Goal: Task Accomplishment & Management: Manage account settings

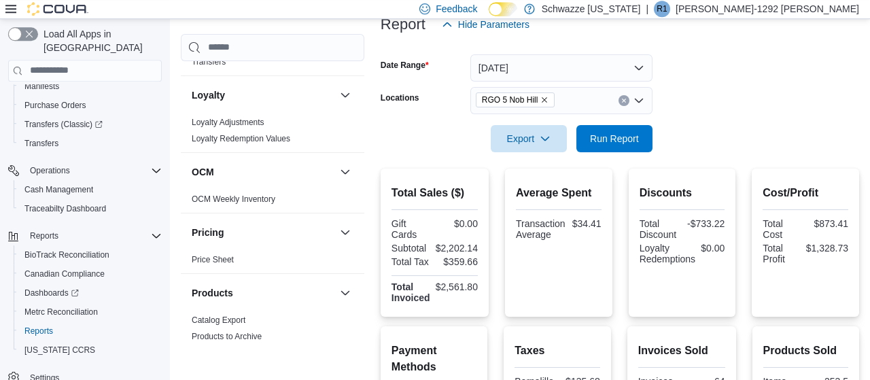
scroll to position [79, 0]
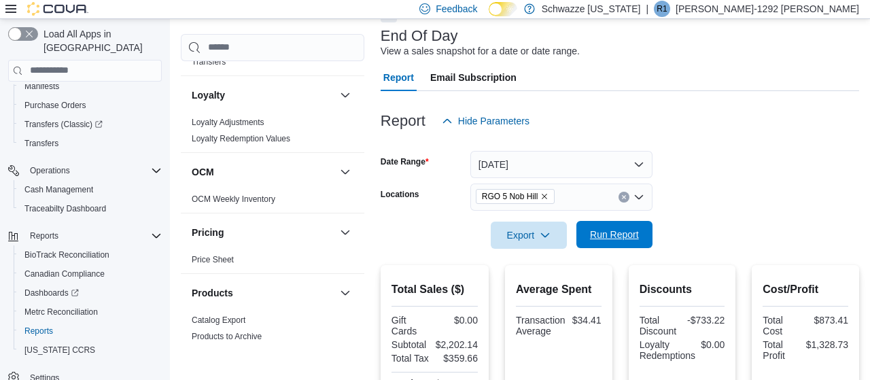
click at [591, 222] on span "Run Report" at bounding box center [615, 234] width 60 height 27
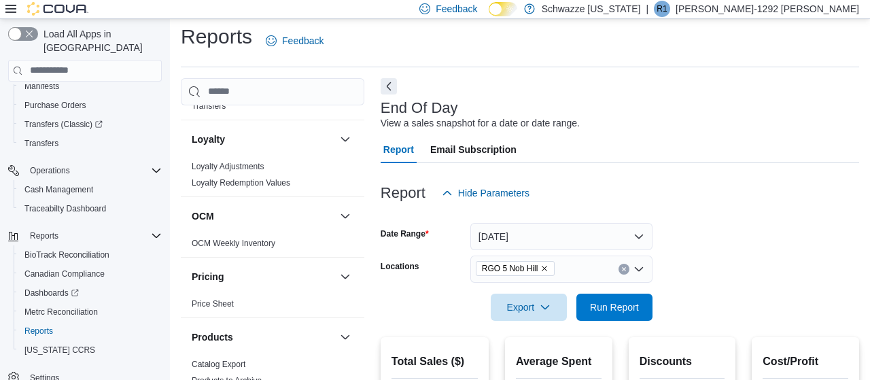
scroll to position [0, 0]
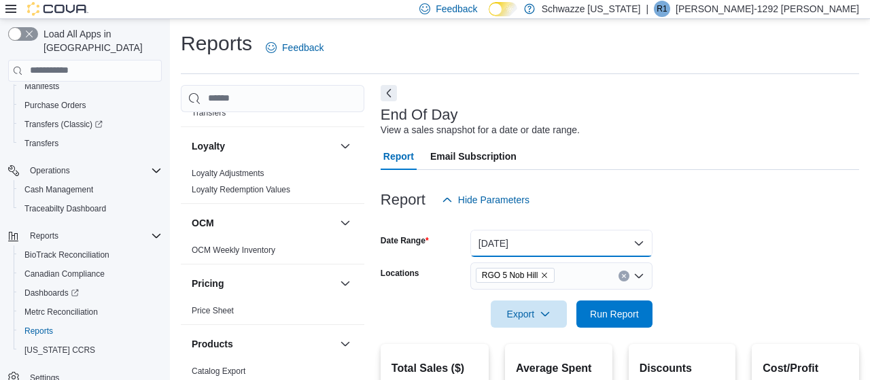
click at [568, 246] on button "[DATE]" at bounding box center [561, 243] width 182 height 27
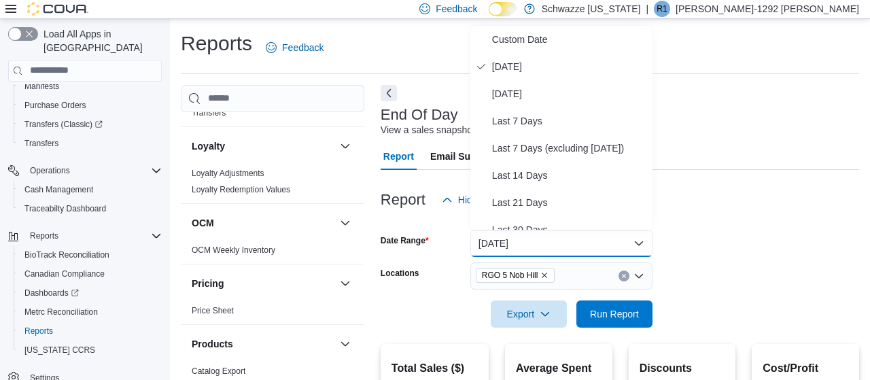
click at [715, 165] on div "Report Email Subscription" at bounding box center [620, 156] width 479 height 27
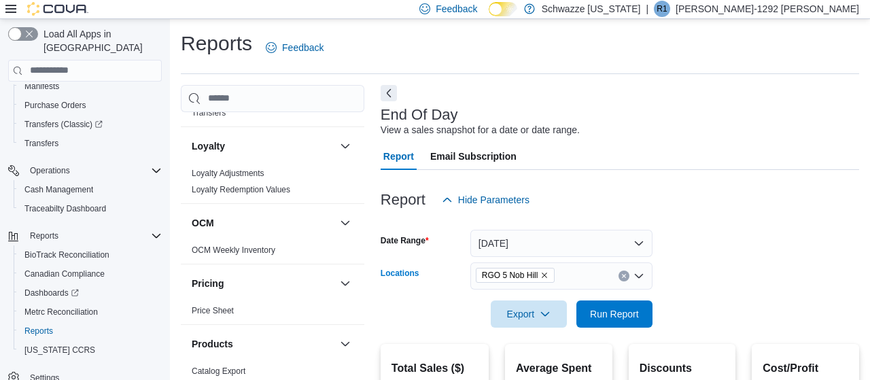
click at [623, 277] on icon "Clear input" at bounding box center [623, 275] width 3 height 3
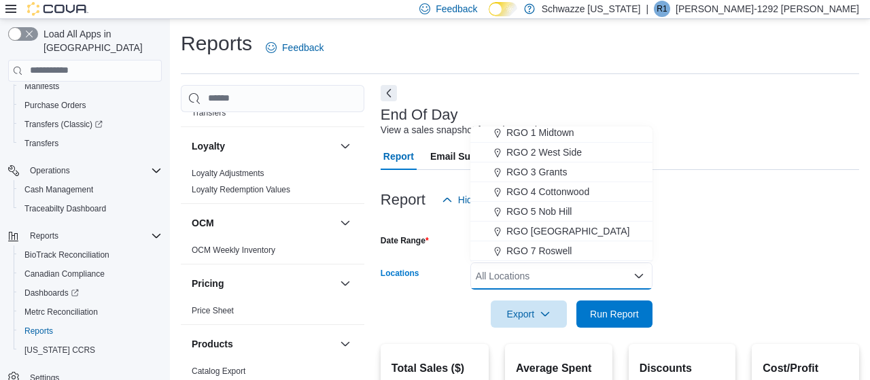
scroll to position [383, 0]
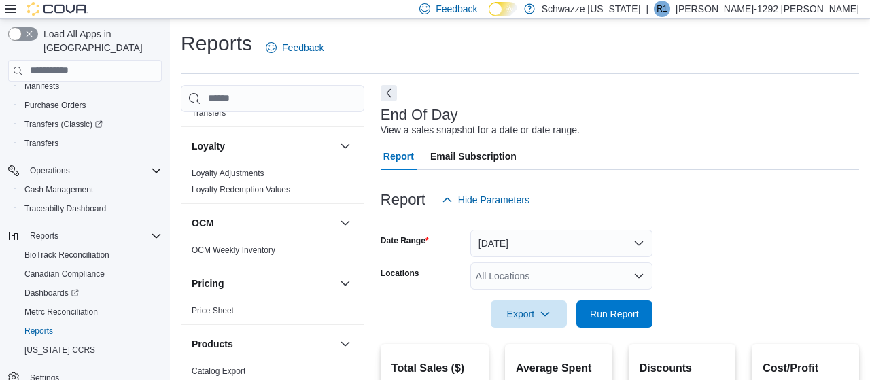
click at [661, 207] on div "Report Hide Parameters" at bounding box center [620, 199] width 479 height 27
click at [613, 270] on div "All Locations" at bounding box center [561, 275] width 182 height 27
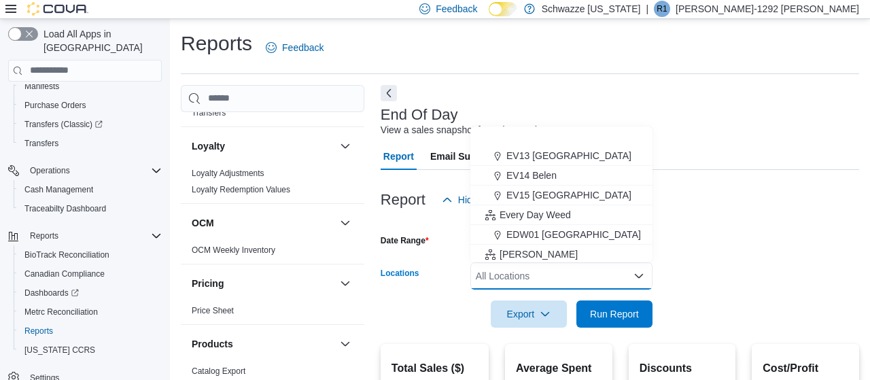
scroll to position [313, 0]
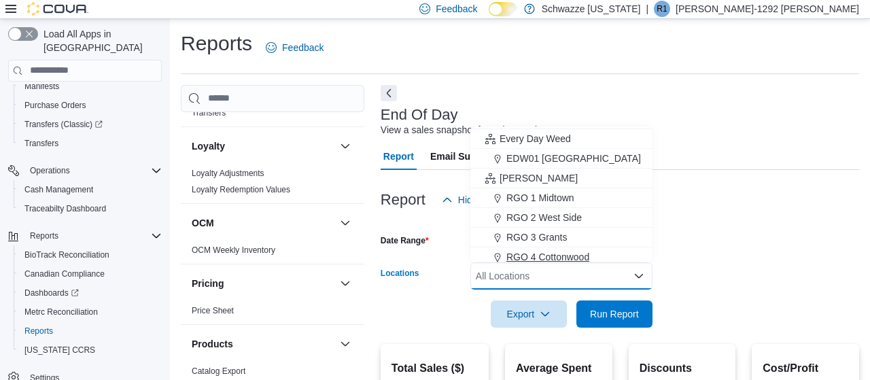
click at [589, 256] on span "RGO 4 Cottonwood" at bounding box center [547, 257] width 83 height 14
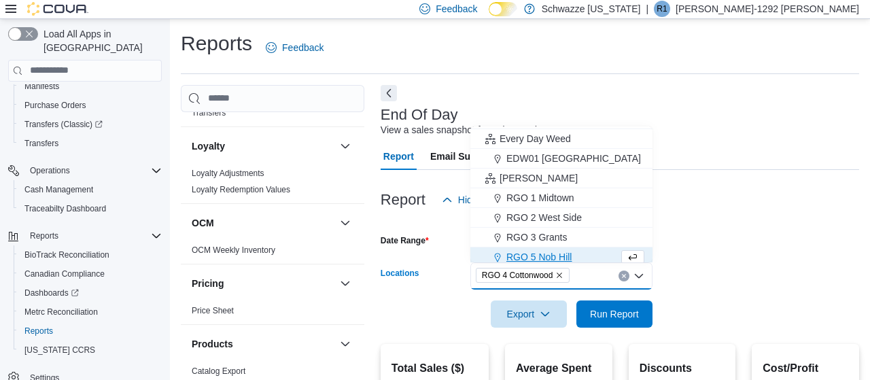
scroll to position [317, 0]
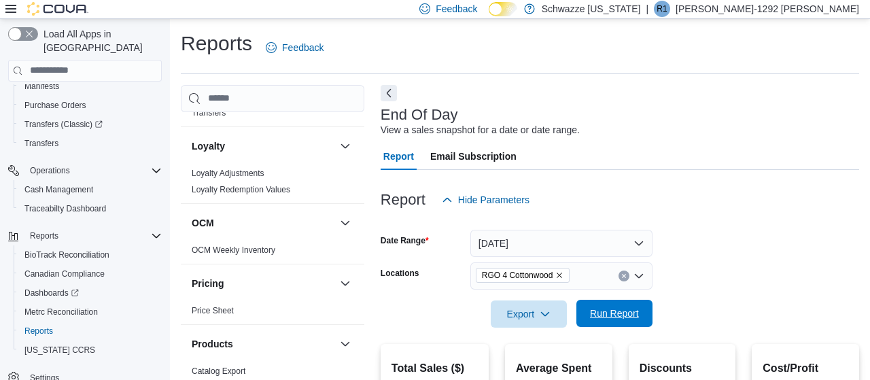
click at [606, 302] on span "Run Report" at bounding box center [615, 313] width 60 height 27
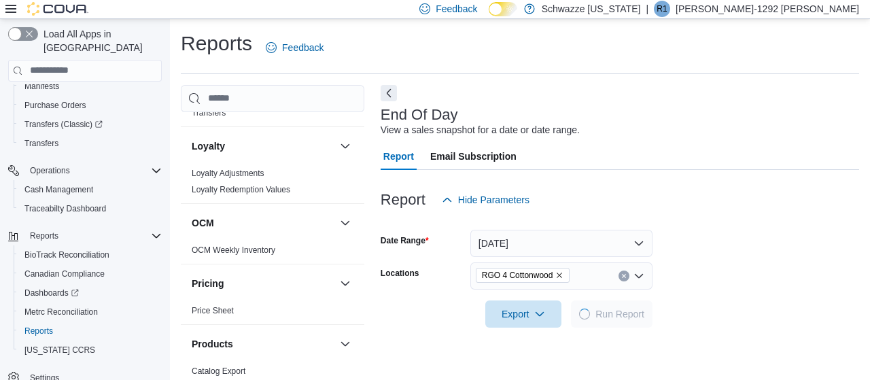
click at [694, 279] on form "Date Range [DATE] Locations RGO 4 Cottonwood Export Run Report" at bounding box center [620, 270] width 479 height 114
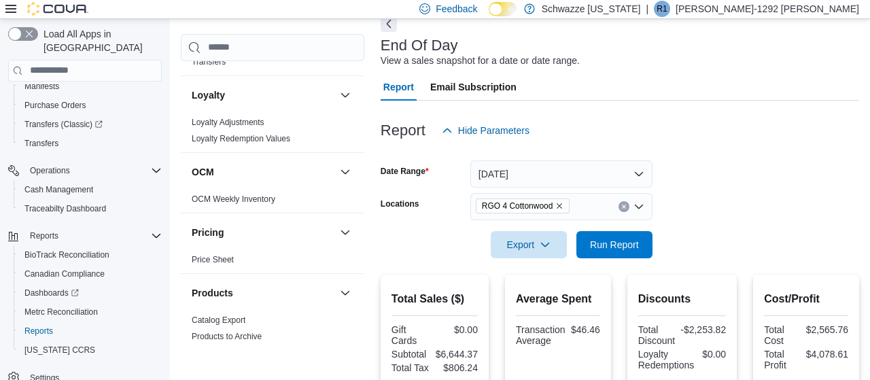
scroll to position [65, 0]
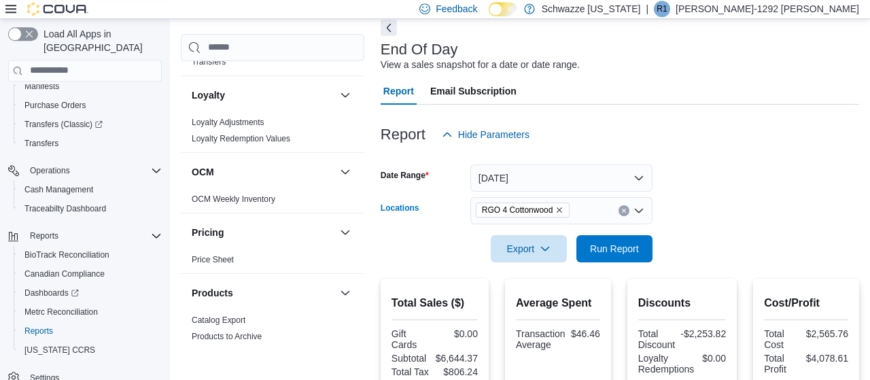
click at [625, 209] on icon "Clear input" at bounding box center [623, 210] width 5 height 5
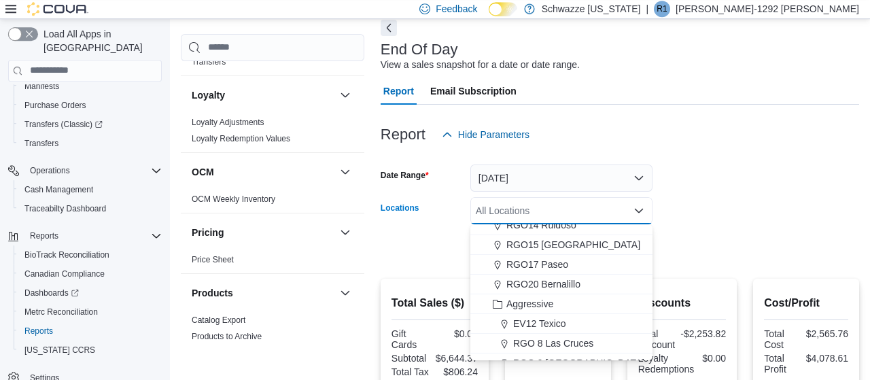
scroll to position [583, 0]
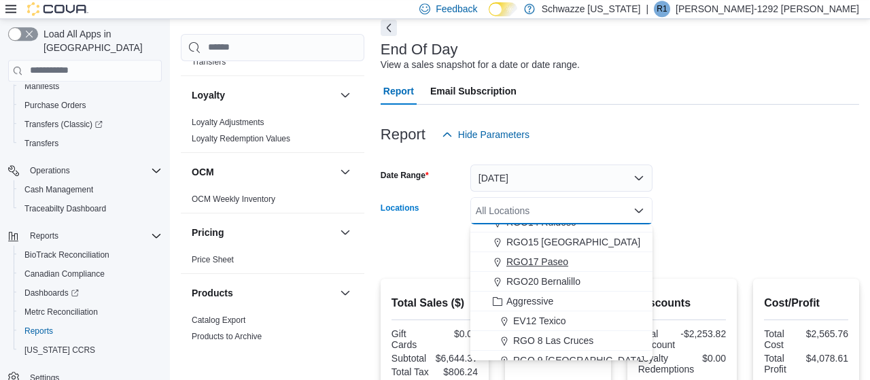
click at [538, 263] on span "RGO17 Paseo" at bounding box center [537, 262] width 62 height 14
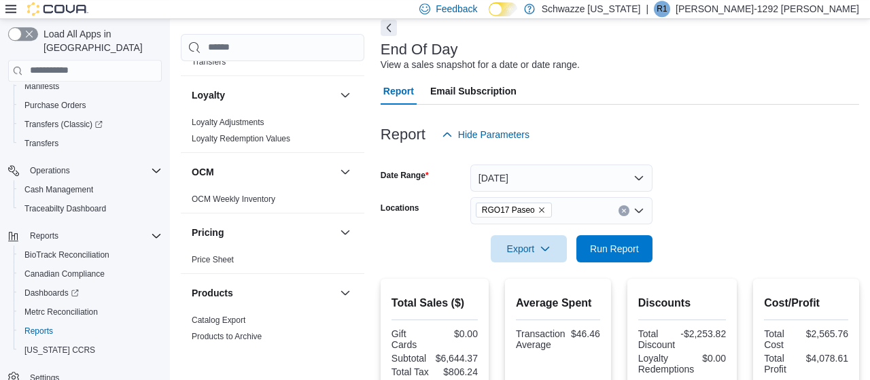
click at [683, 245] on form "Date Range [DATE] Locations RGO17 Paseo Export Run Report" at bounding box center [620, 205] width 479 height 114
click at [597, 248] on span "Run Report" at bounding box center [614, 248] width 49 height 14
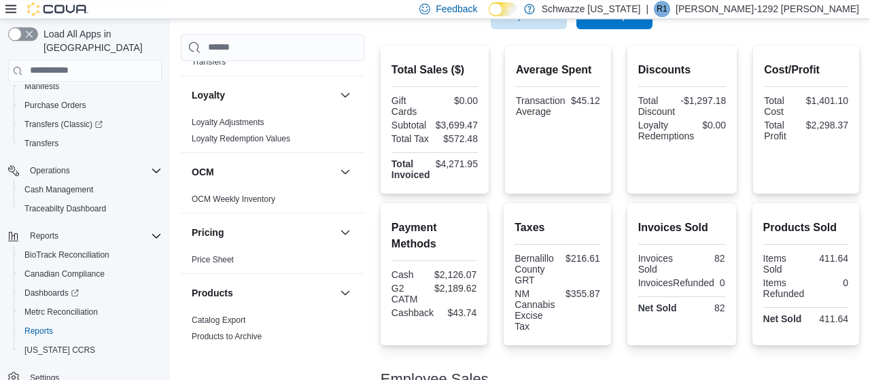
scroll to position [281, 0]
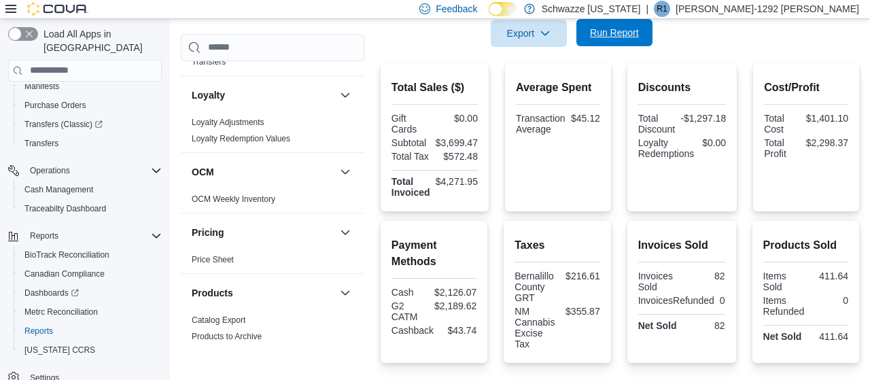
click at [624, 45] on span "Run Report" at bounding box center [615, 32] width 60 height 27
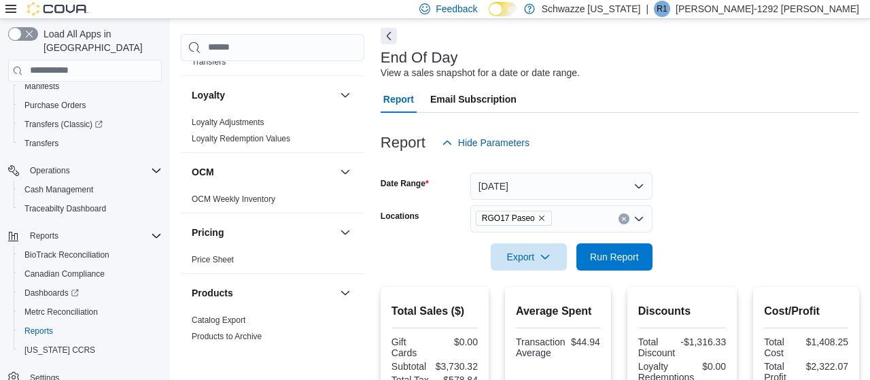
scroll to position [0, 0]
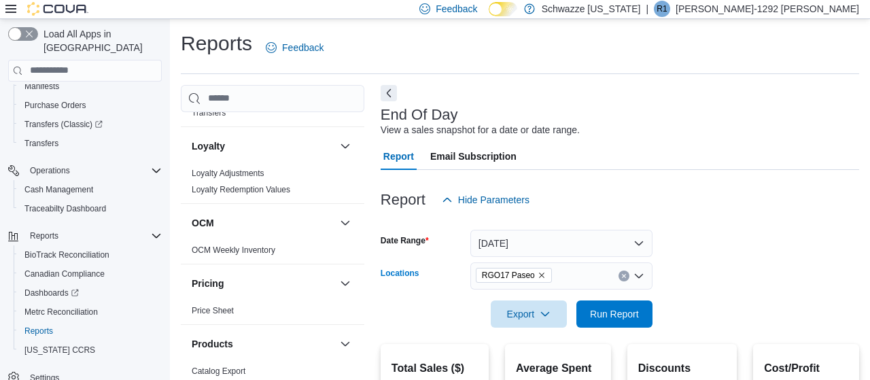
click at [630, 278] on div "RGO17 Paseo" at bounding box center [561, 275] width 182 height 27
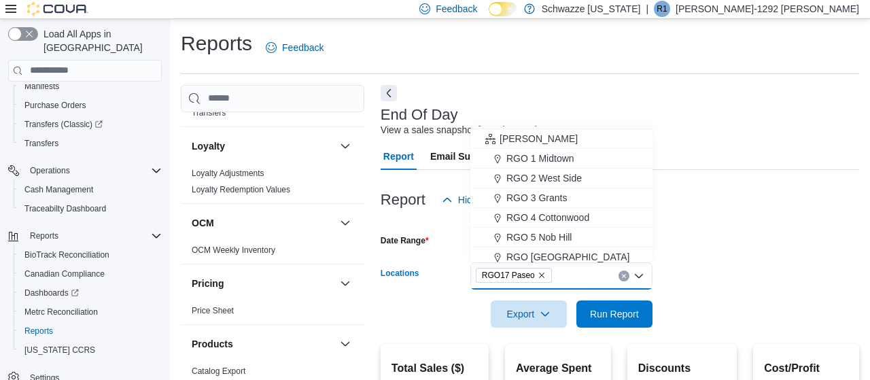
scroll to position [375, 0]
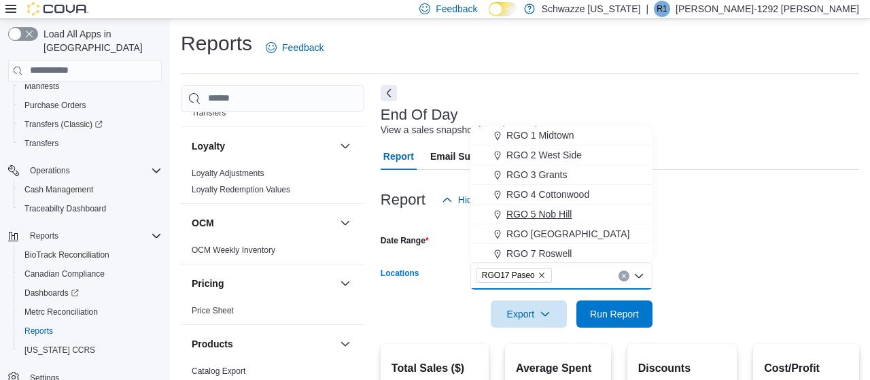
click at [547, 213] on span "RGO 5 Nob Hill" at bounding box center [538, 214] width 65 height 14
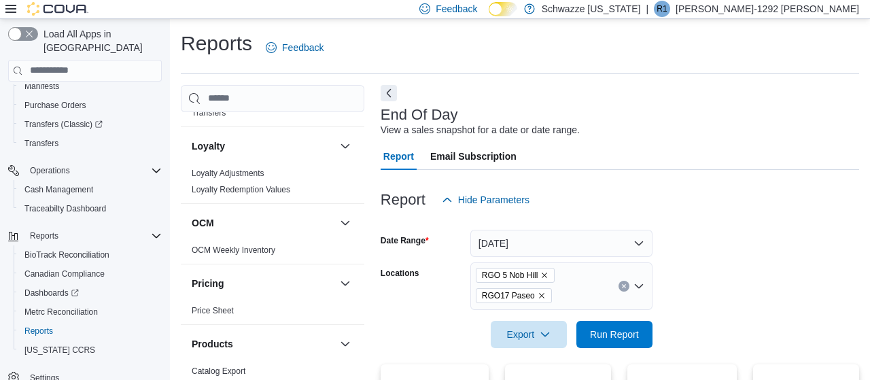
drag, startPoint x: 729, startPoint y: 232, endPoint x: 574, endPoint y: 292, distance: 166.1
click at [729, 232] on form "Date Range [DATE] Locations RGO [GEOGRAPHIC_DATA] Paseo Export Run Report" at bounding box center [620, 280] width 479 height 135
click at [539, 293] on icon "Remove RGO17 Paseo from selection in this group" at bounding box center [542, 296] width 8 height 8
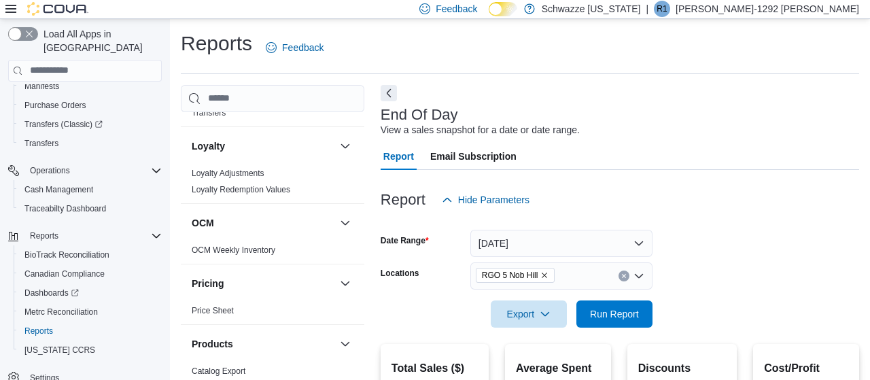
drag, startPoint x: 787, startPoint y: 262, endPoint x: 619, endPoint y: 287, distance: 169.1
click at [761, 265] on form "Date Range [DATE] Locations RGO 5 Nob Hill Export Run Report" at bounding box center [620, 270] width 479 height 114
click at [615, 322] on span "Run Report" at bounding box center [615, 313] width 60 height 27
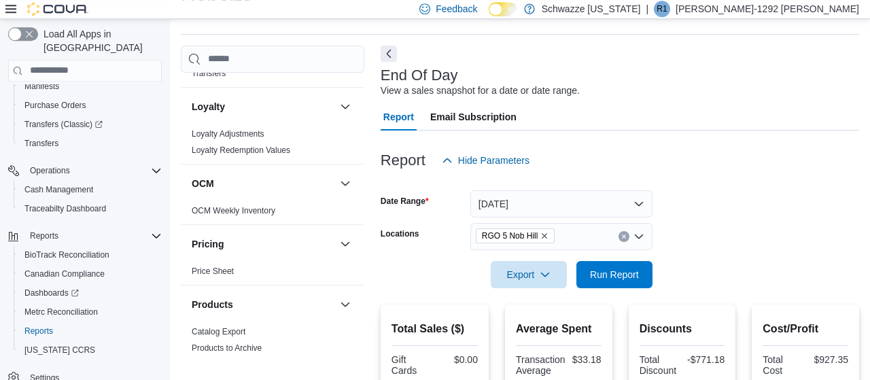
scroll to position [44, 0]
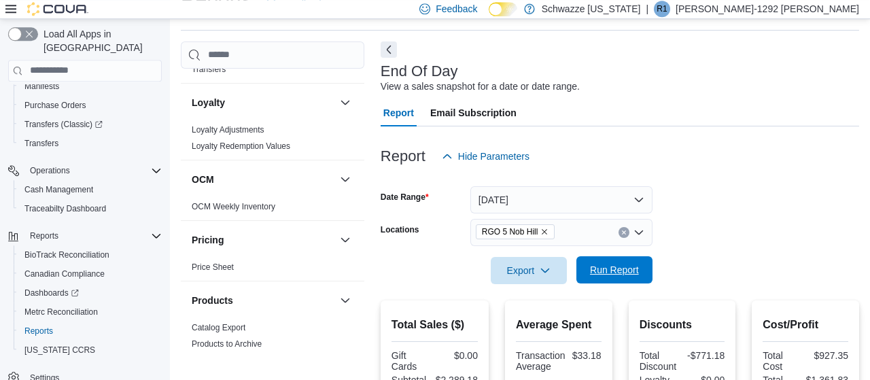
click at [597, 269] on span "Run Report" at bounding box center [614, 270] width 49 height 14
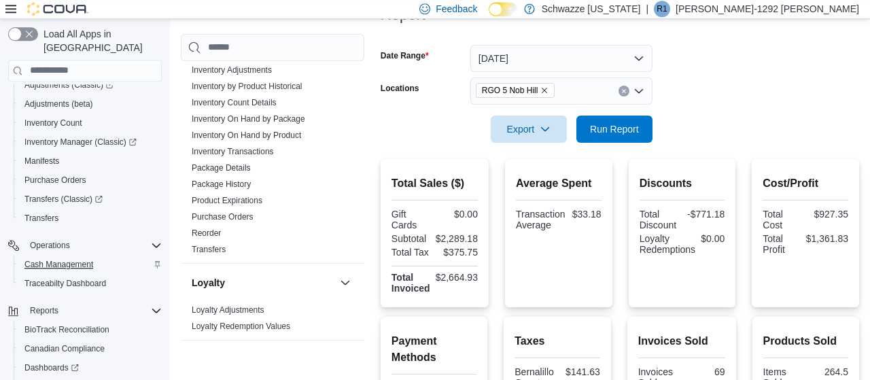
scroll to position [113, 0]
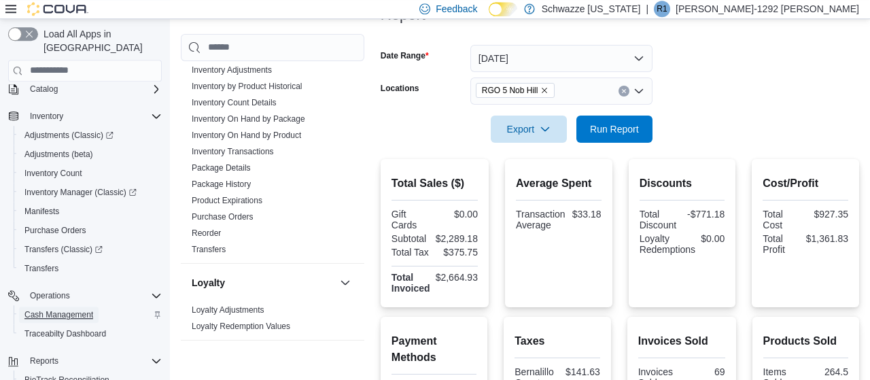
click at [53, 309] on span "Cash Management" at bounding box center [58, 314] width 69 height 11
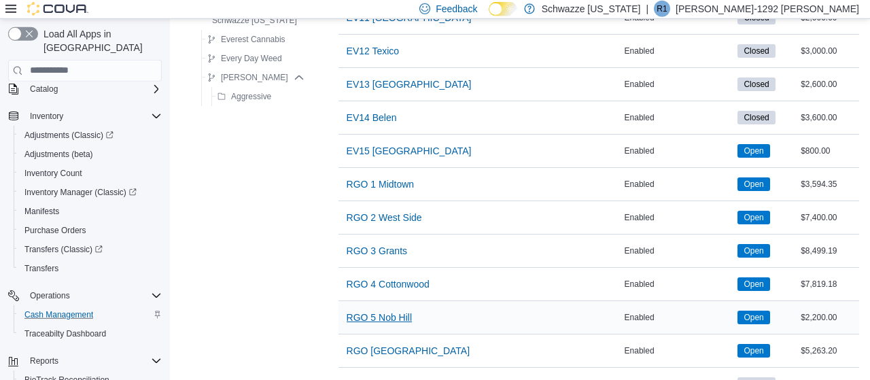
scroll to position [566, 0]
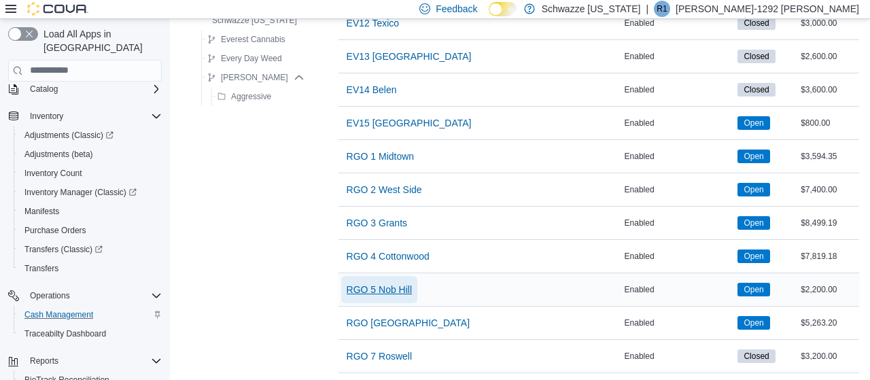
click at [392, 286] on span "RGO 5 Nob Hill" at bounding box center [379, 290] width 65 height 14
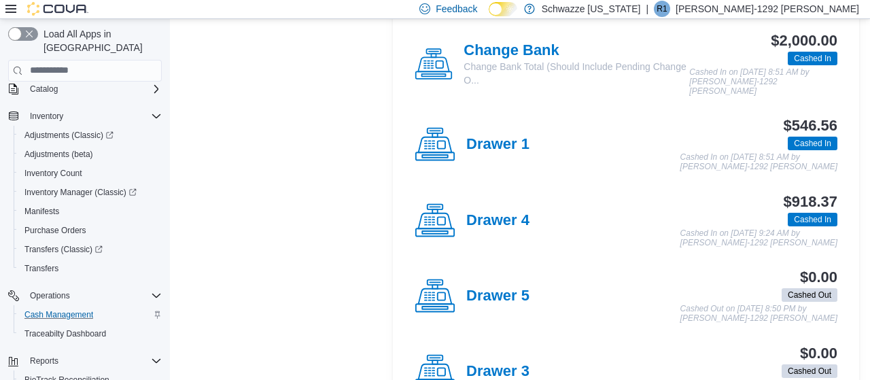
scroll to position [362, 0]
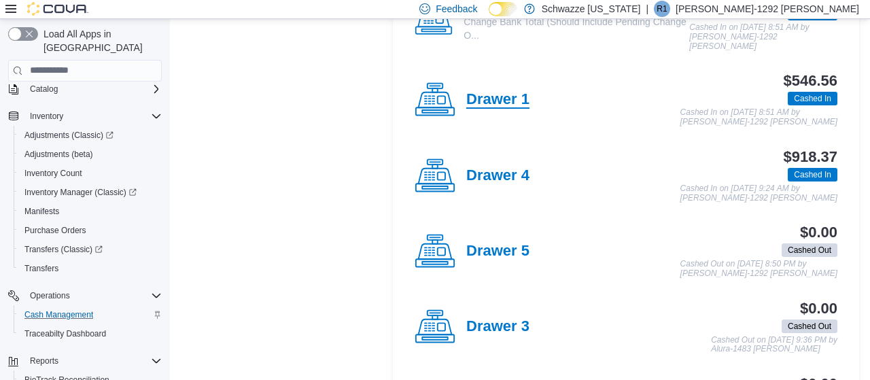
click at [496, 92] on h4 "Drawer 1" at bounding box center [497, 100] width 63 height 18
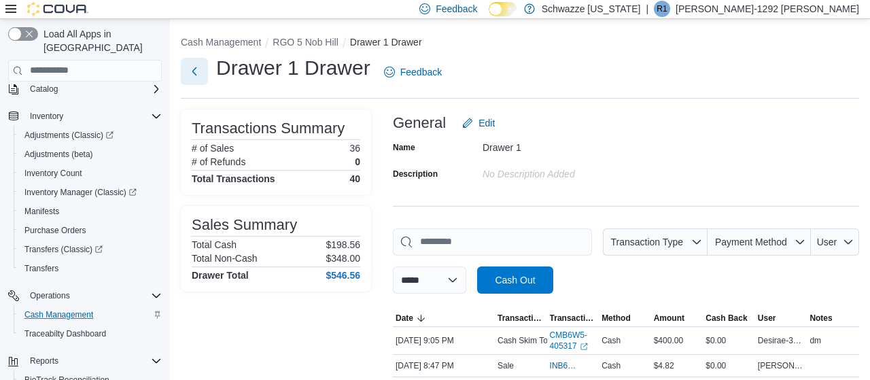
click at [188, 69] on button "Next" at bounding box center [194, 71] width 27 height 27
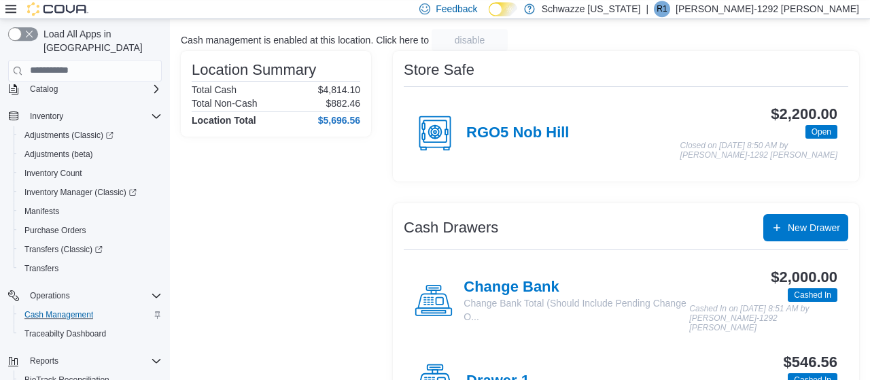
scroll to position [354, 0]
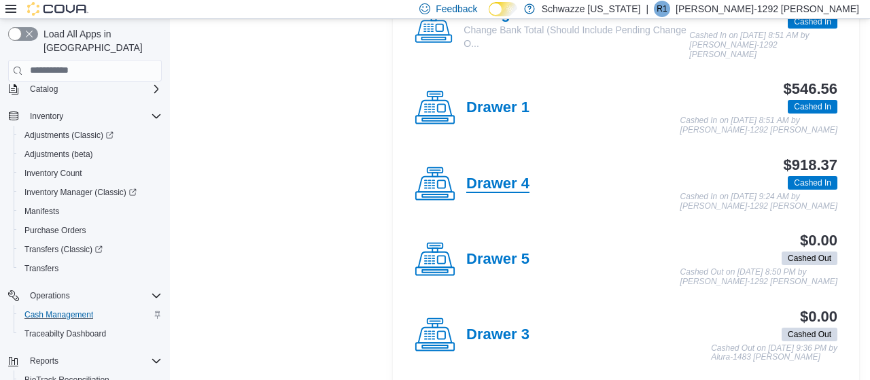
click at [497, 188] on h4 "Drawer 4" at bounding box center [497, 184] width 63 height 18
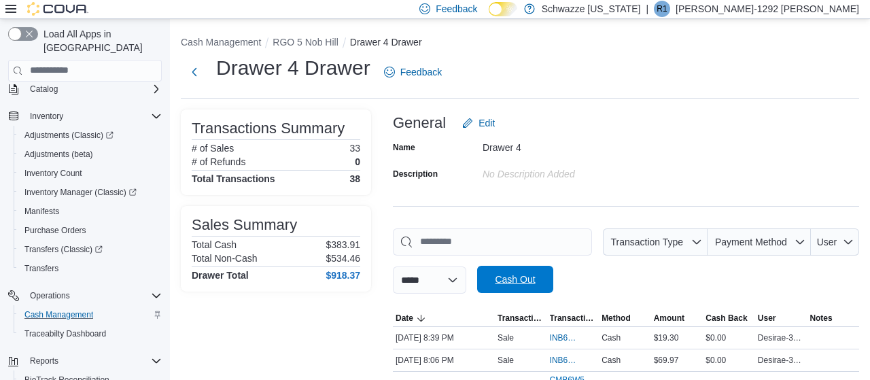
click at [543, 270] on span "Cash Out" at bounding box center [515, 279] width 60 height 27
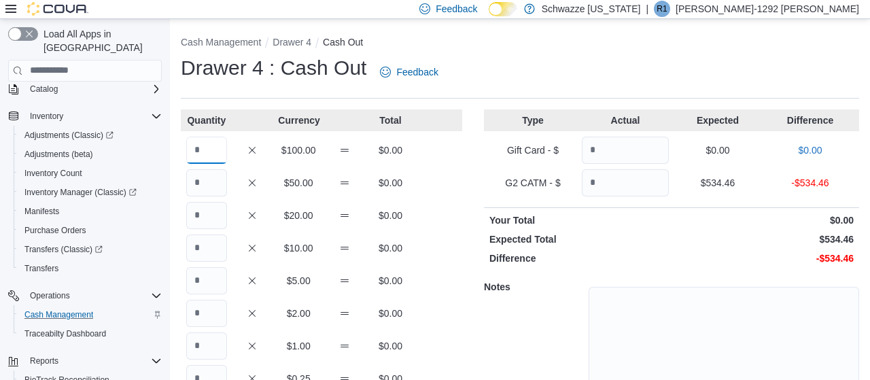
click at [207, 154] on input "Quantity" at bounding box center [206, 150] width 41 height 27
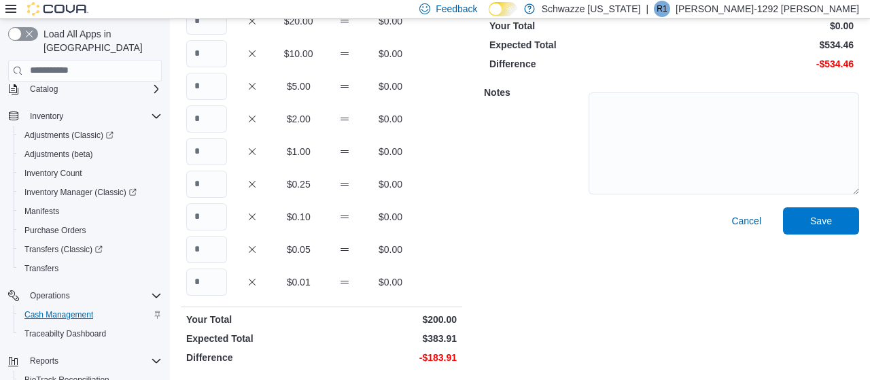
type input "*"
click at [203, 283] on input "Quantity" at bounding box center [206, 282] width 41 height 27
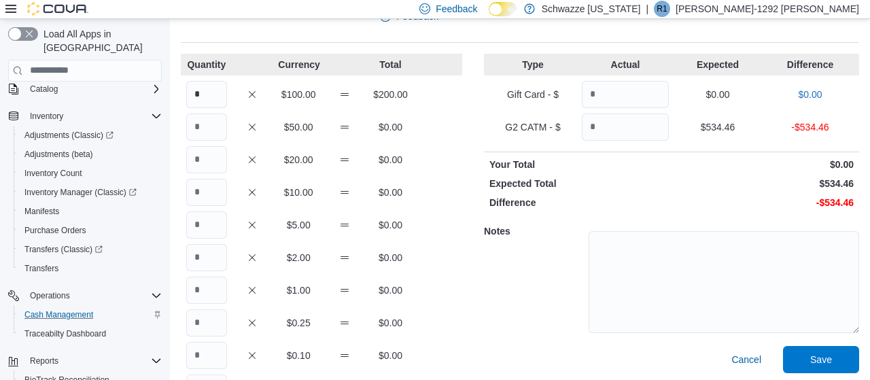
scroll to position [53, 0]
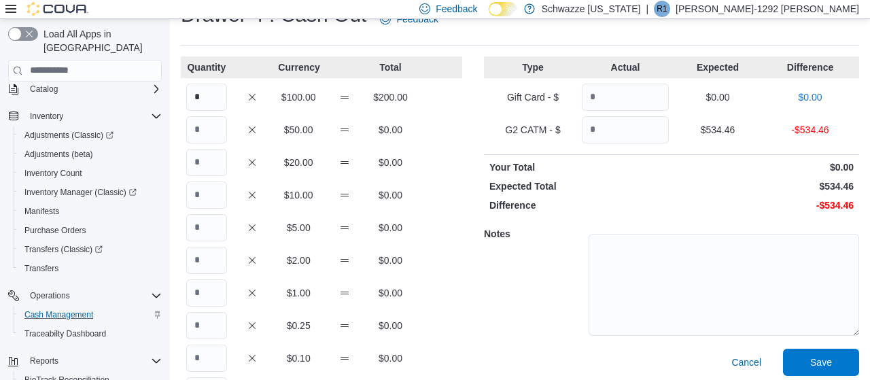
type input "**"
click at [207, 290] on input "Quantity" at bounding box center [206, 292] width 41 height 27
type input "***"
click at [623, 138] on input "Quantity" at bounding box center [625, 129] width 87 height 27
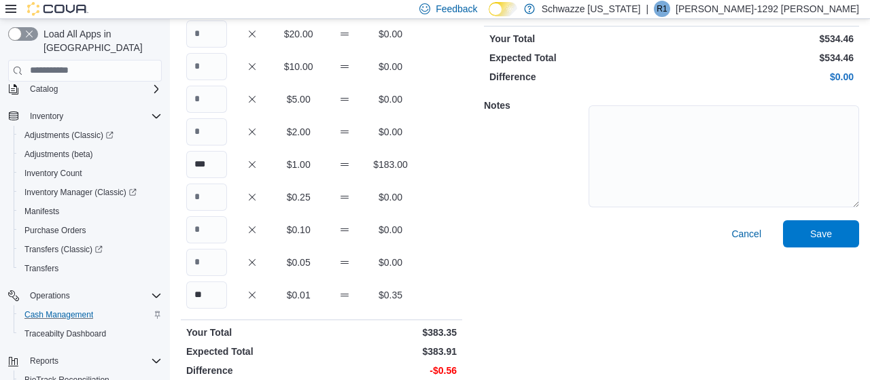
scroll to position [194, 0]
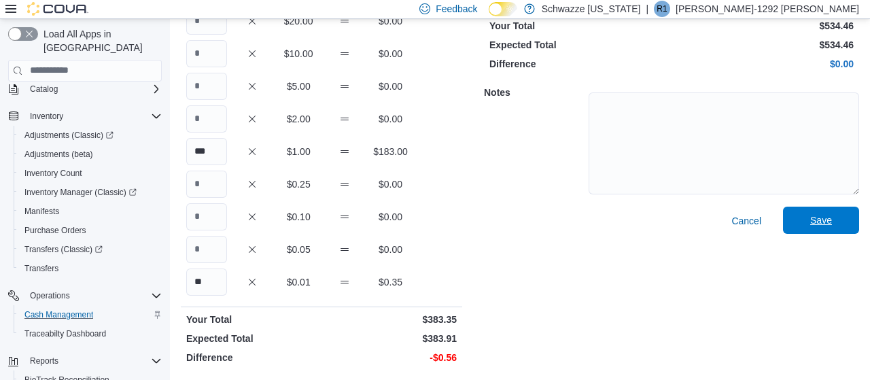
type input "******"
click at [829, 213] on span "Save" at bounding box center [821, 220] width 60 height 27
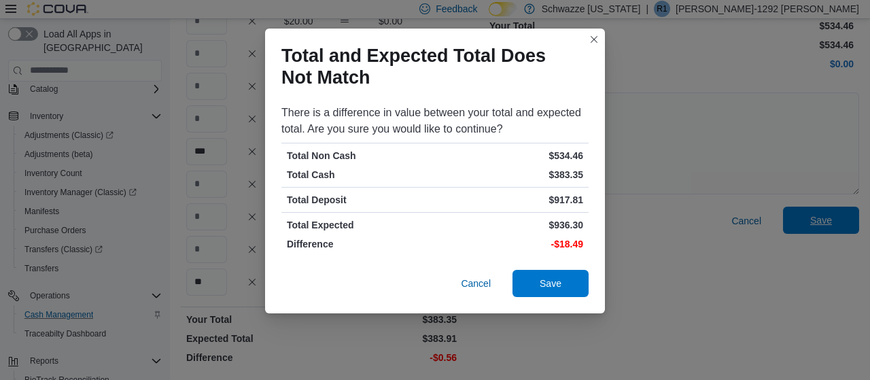
scroll to position [113, 0]
click at [542, 280] on span "Save" at bounding box center [551, 283] width 22 height 14
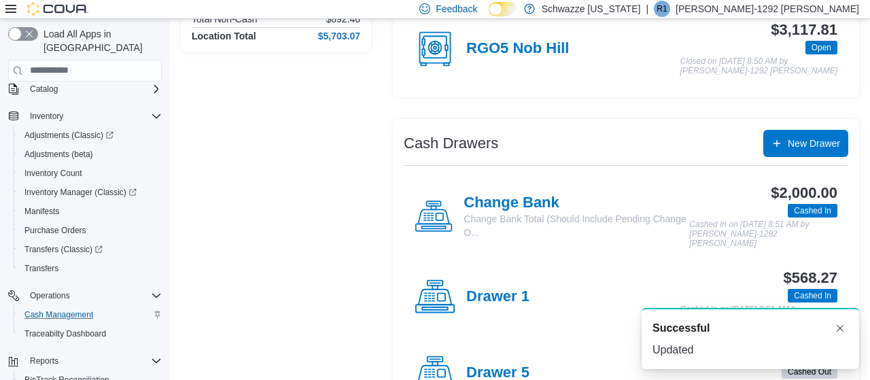
scroll to position [291, 0]
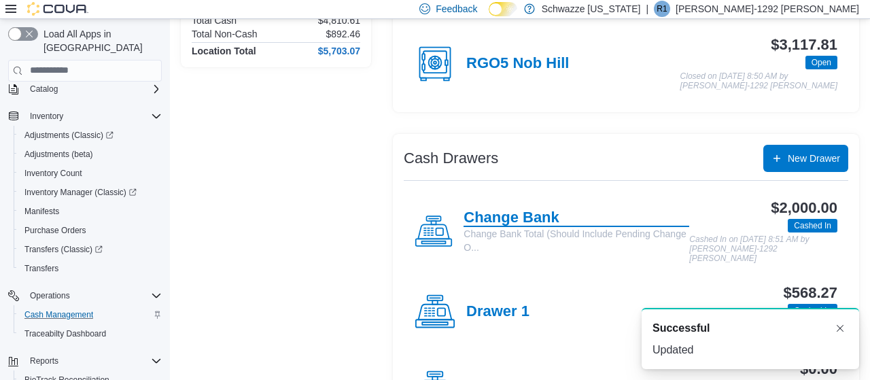
click at [509, 213] on h4 "Change Bank" at bounding box center [577, 218] width 226 height 18
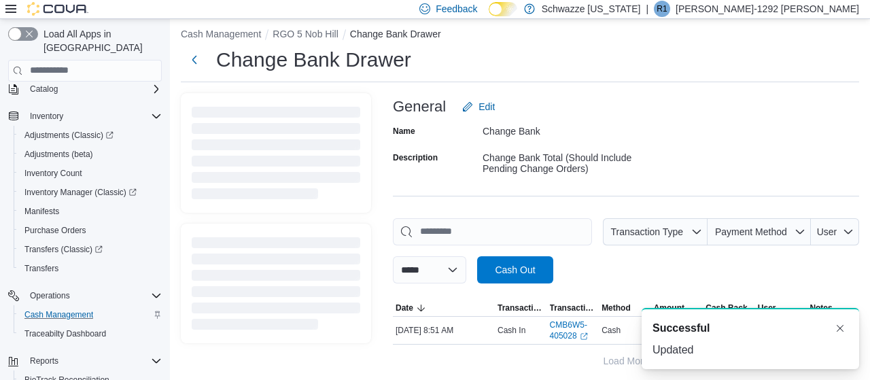
scroll to position [3, 0]
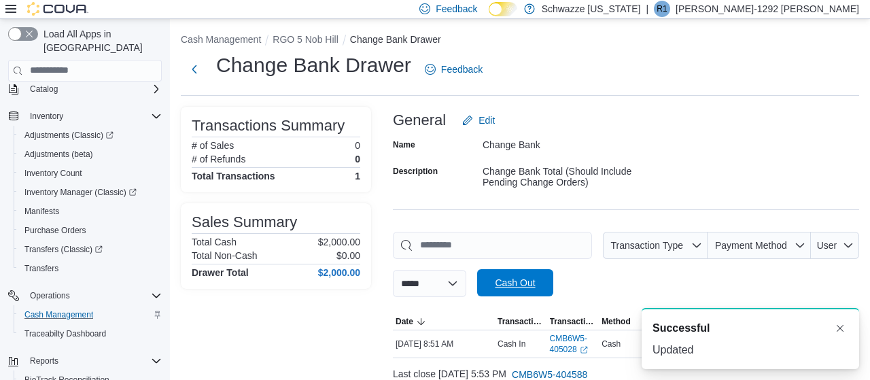
click at [515, 286] on span "Cash Out" at bounding box center [515, 283] width 40 height 14
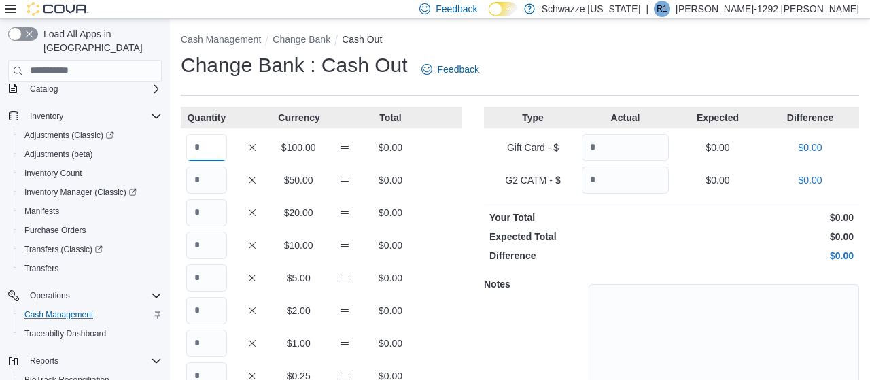
click at [207, 155] on input "Quantity" at bounding box center [206, 147] width 41 height 27
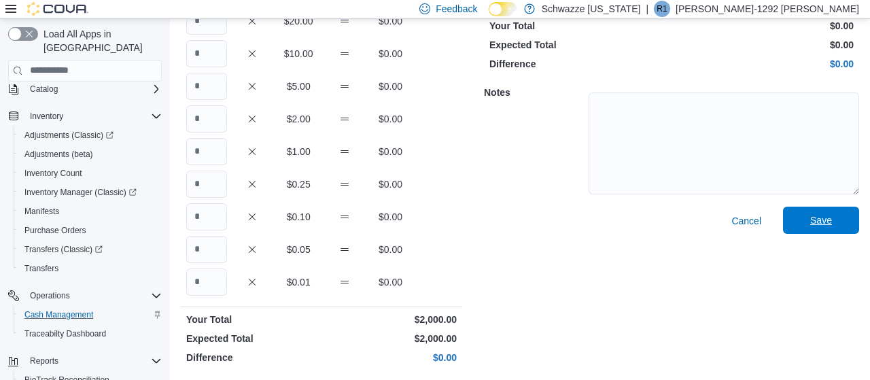
type input "**"
drag, startPoint x: 828, startPoint y: 216, endPoint x: 772, endPoint y: 201, distance: 58.4
click at [828, 214] on span "Save" at bounding box center [821, 221] width 22 height 14
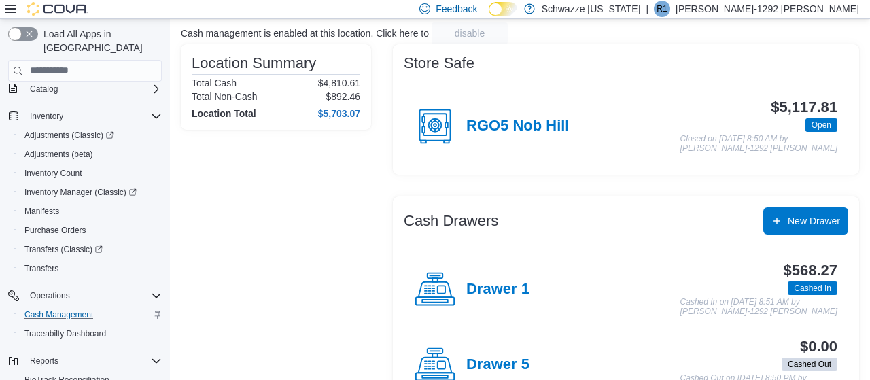
scroll to position [88, 0]
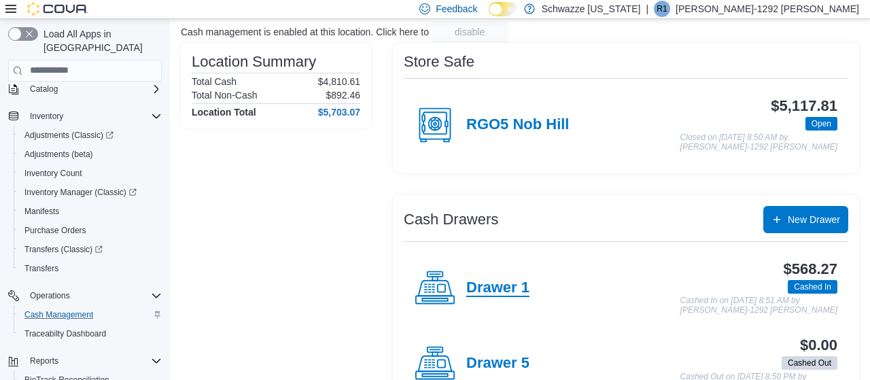
click at [488, 288] on h4 "Drawer 1" at bounding box center [497, 288] width 63 height 18
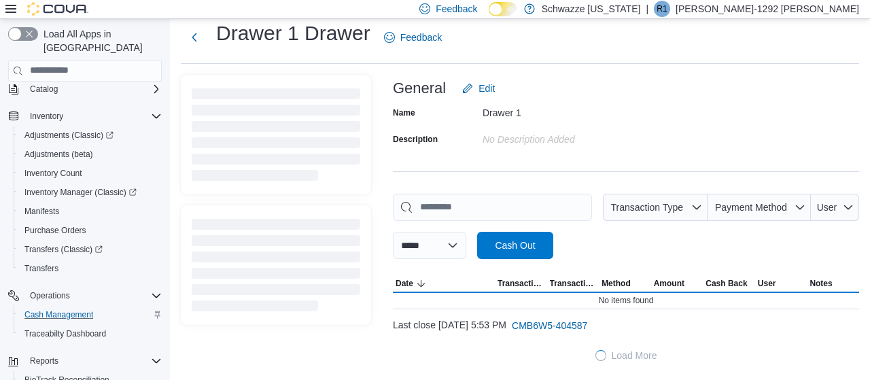
scroll to position [34, 0]
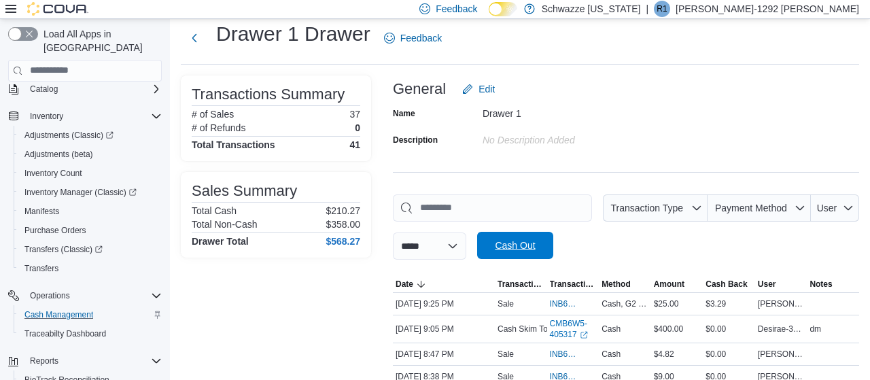
click at [520, 247] on span "Cash Out" at bounding box center [515, 246] width 40 height 14
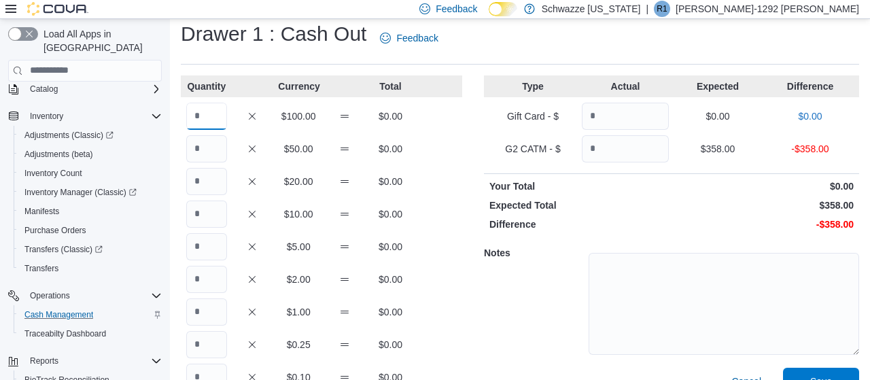
click at [201, 103] on input "Quantity" at bounding box center [206, 116] width 41 height 27
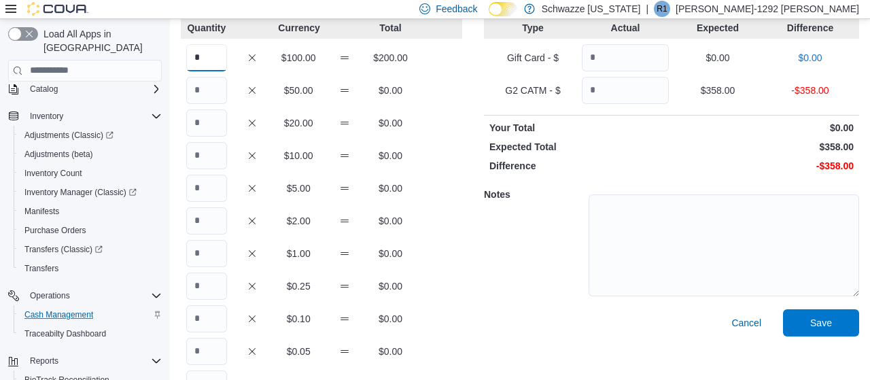
scroll to position [194, 0]
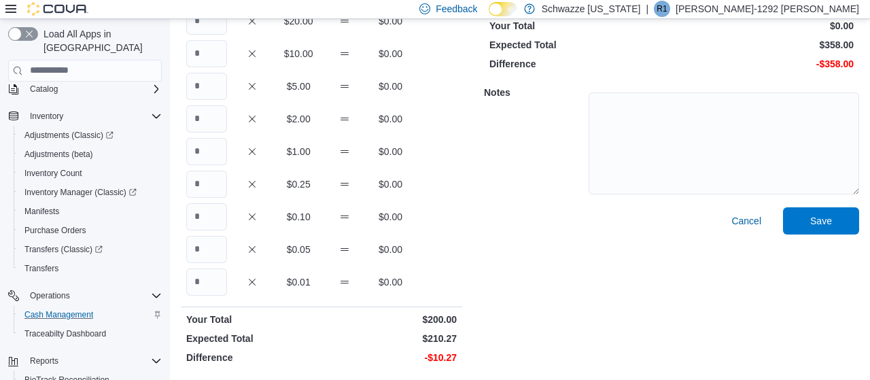
type input "*"
click at [210, 269] on input "Quantity" at bounding box center [206, 282] width 41 height 27
type input "**"
click at [207, 180] on input "Quantity" at bounding box center [206, 184] width 41 height 27
click at [207, 155] on input "Quantity" at bounding box center [206, 151] width 41 height 27
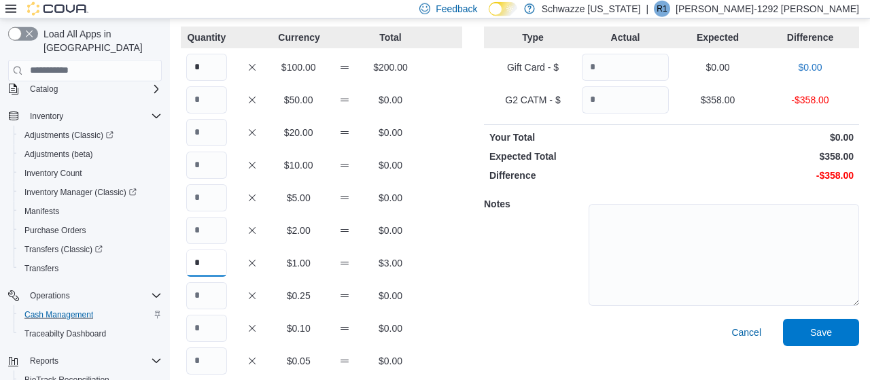
scroll to position [53, 0]
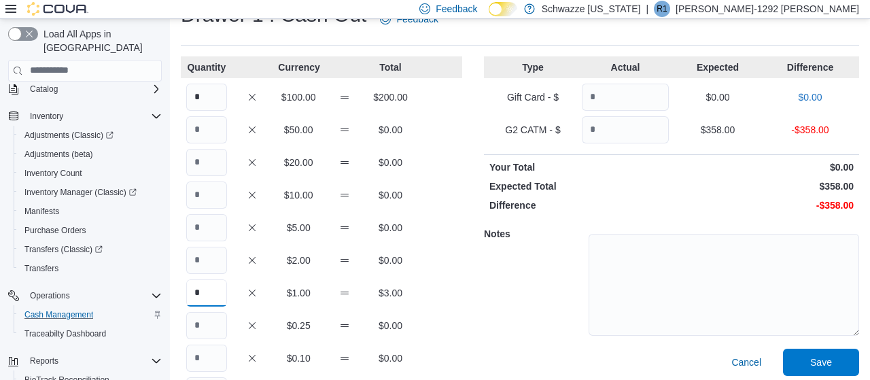
type input "*"
click at [607, 137] on input "Quantity" at bounding box center [625, 129] width 87 height 27
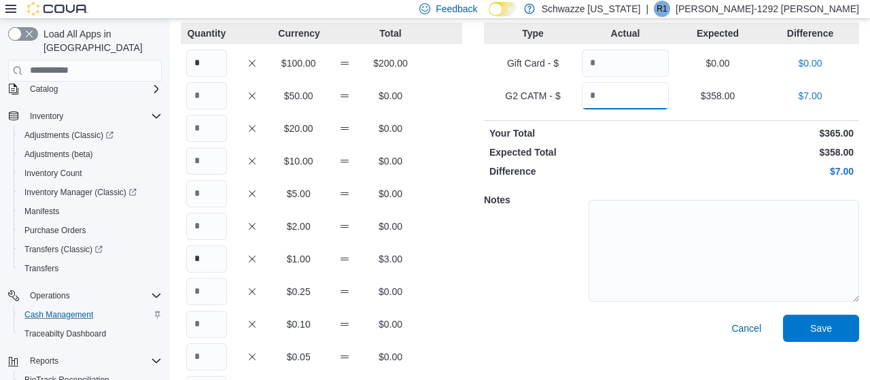
scroll to position [194, 0]
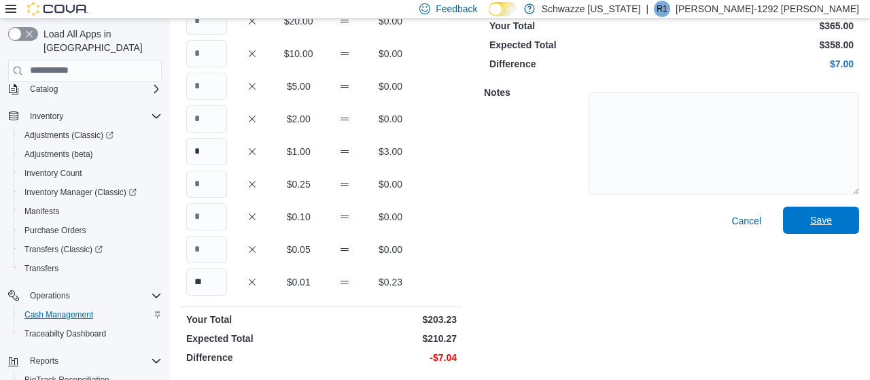
type input "***"
click at [818, 224] on span "Save" at bounding box center [821, 220] width 22 height 14
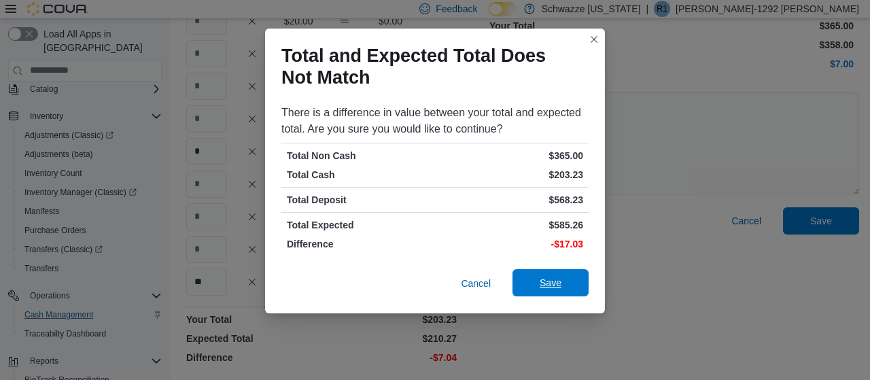
click at [581, 273] on button "Save" at bounding box center [551, 282] width 76 height 27
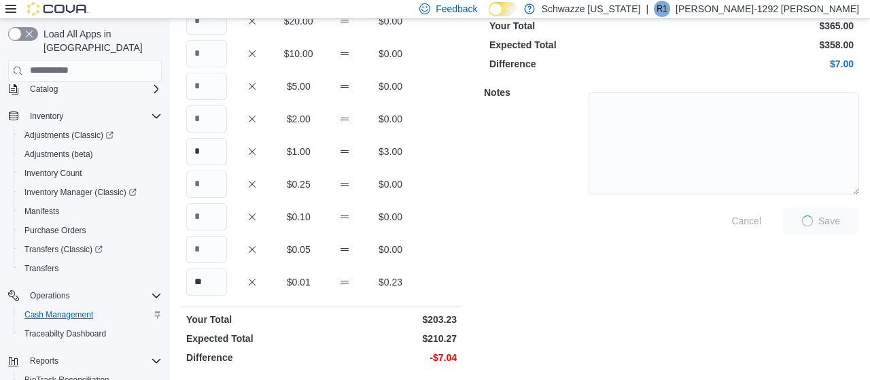
scroll to position [113, 0]
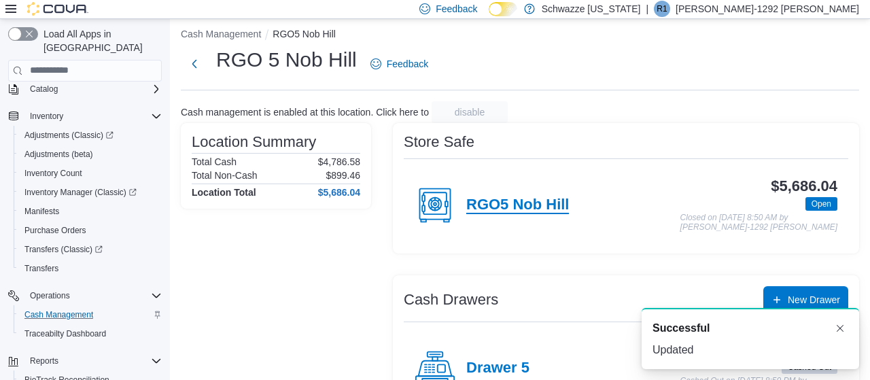
click at [523, 203] on h4 "RGO5 Nob Hill" at bounding box center [517, 205] width 103 height 18
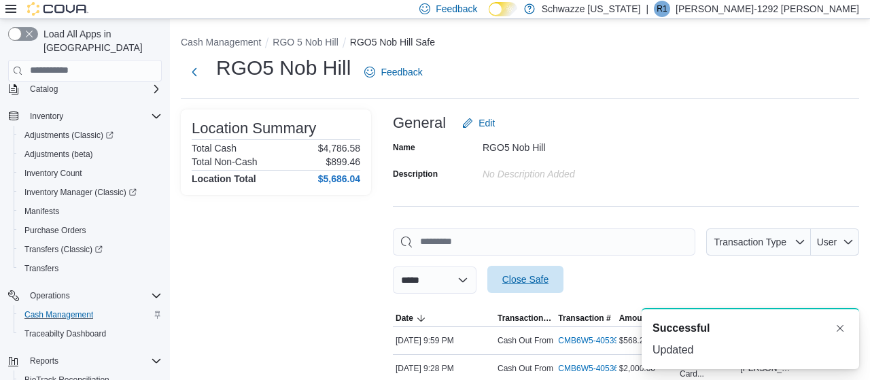
click at [544, 281] on span "Close Safe" at bounding box center [525, 280] width 46 height 14
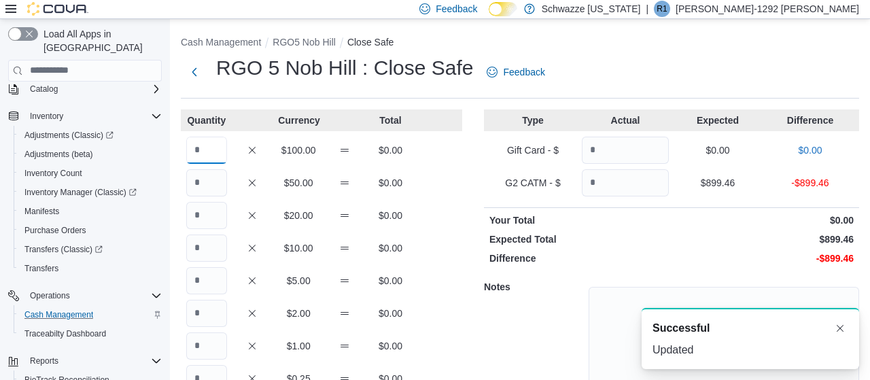
click at [203, 139] on input "Quantity" at bounding box center [206, 150] width 41 height 27
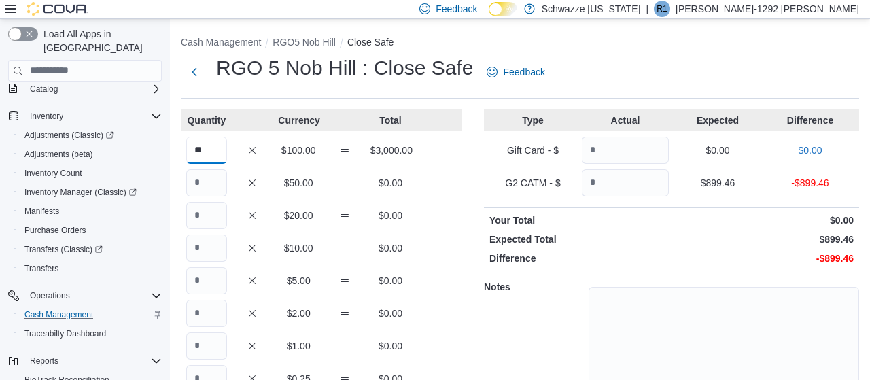
type input "**"
click at [648, 177] on input "Quantity" at bounding box center [625, 182] width 87 height 27
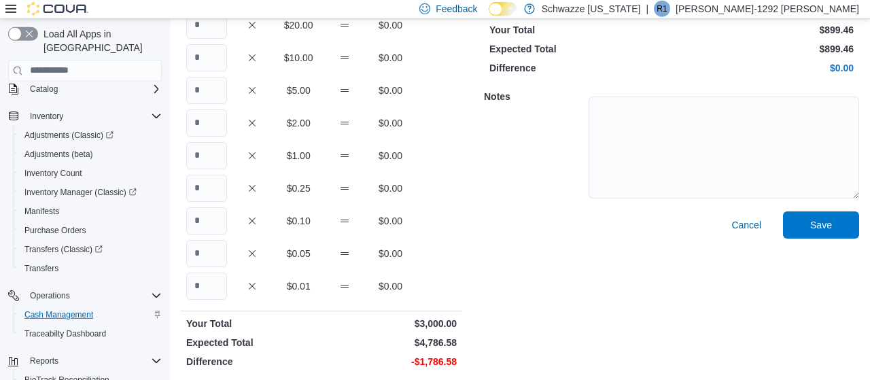
scroll to position [194, 0]
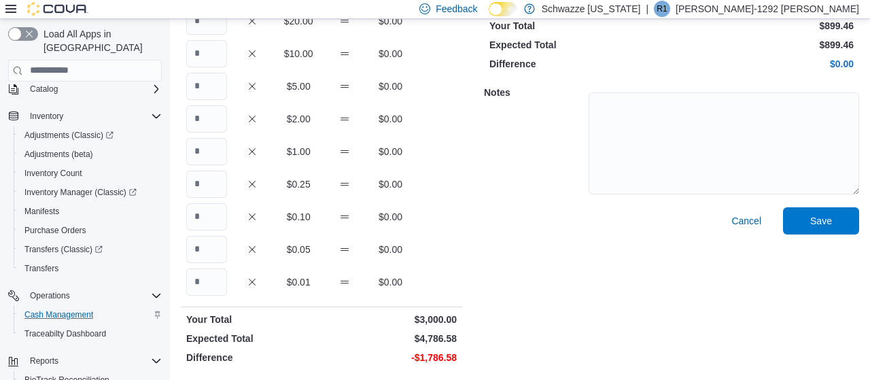
type input "******"
click at [205, 274] on input "Quantity" at bounding box center [206, 282] width 41 height 27
type input "**"
click at [207, 154] on input "Quantity" at bounding box center [206, 151] width 41 height 27
type input "****"
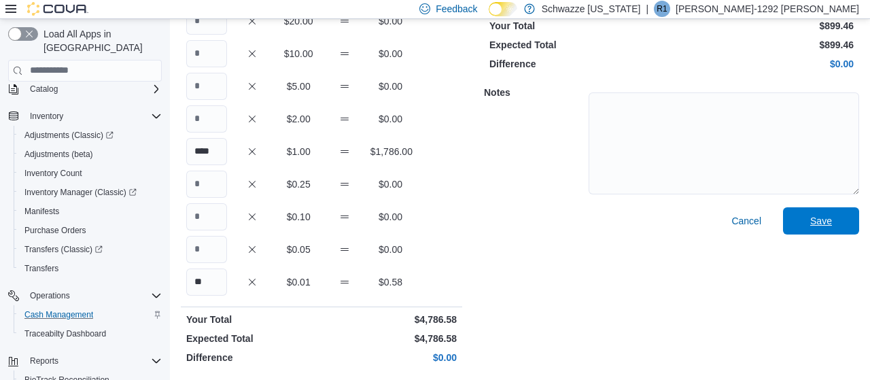
click at [827, 220] on span "Save" at bounding box center [821, 221] width 22 height 14
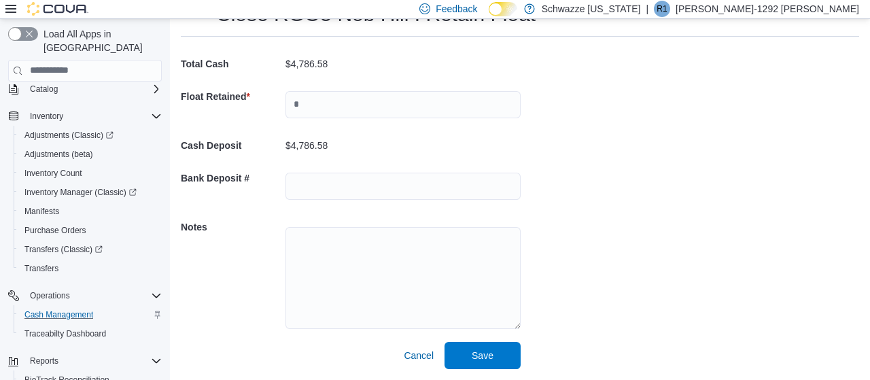
scroll to position [52, 0]
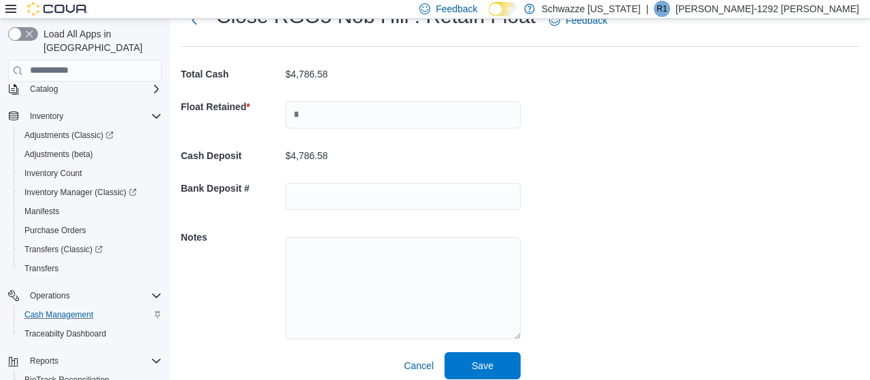
click at [377, 100] on div at bounding box center [403, 115] width 235 height 44
click at [379, 105] on input "text" at bounding box center [403, 114] width 235 height 27
type input "****"
click at [690, 218] on div "Cash Management RGO5 Nob Hill Close Safe Retain Float Close RGO5 Nob Hill : Ret…" at bounding box center [520, 178] width 700 height 423
click at [502, 363] on span "Save" at bounding box center [483, 364] width 60 height 27
